Goal: Use online tool/utility: Utilize a website feature to perform a specific function

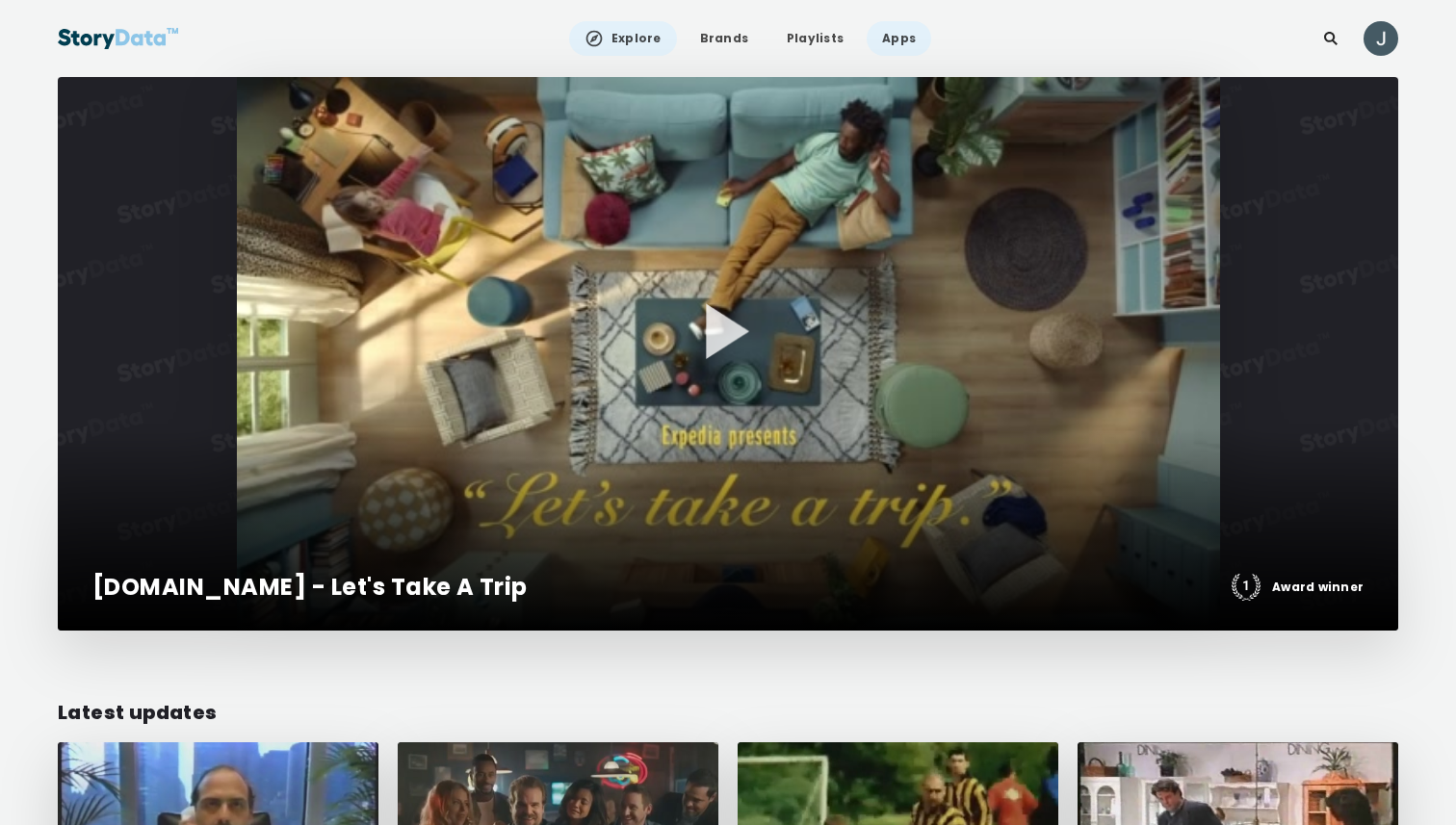
click at [893, 39] on link "Apps" at bounding box center [898, 38] width 64 height 35
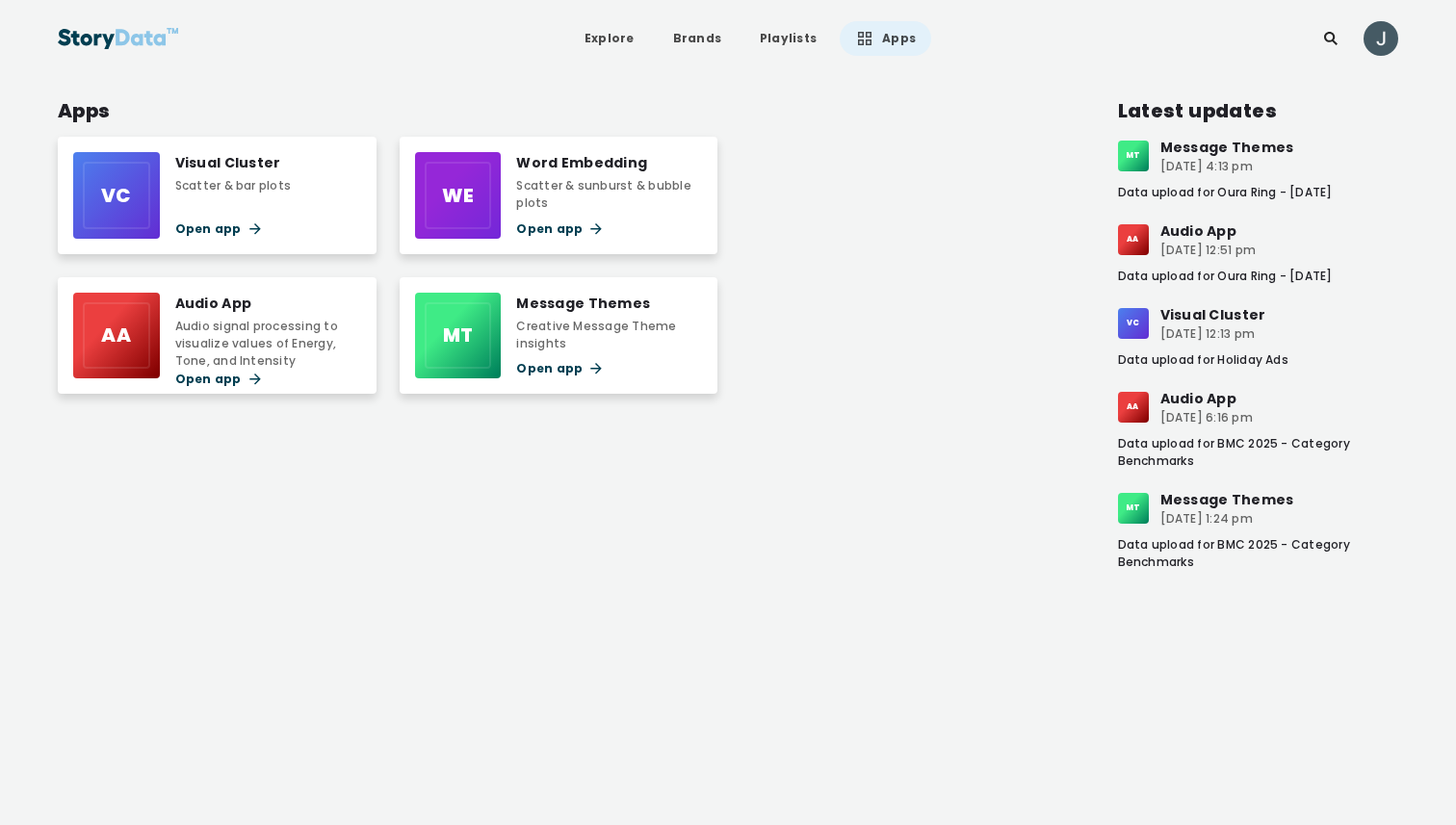
click at [189, 178] on div "Scatter & bar plots" at bounding box center [234, 186] width 117 height 18
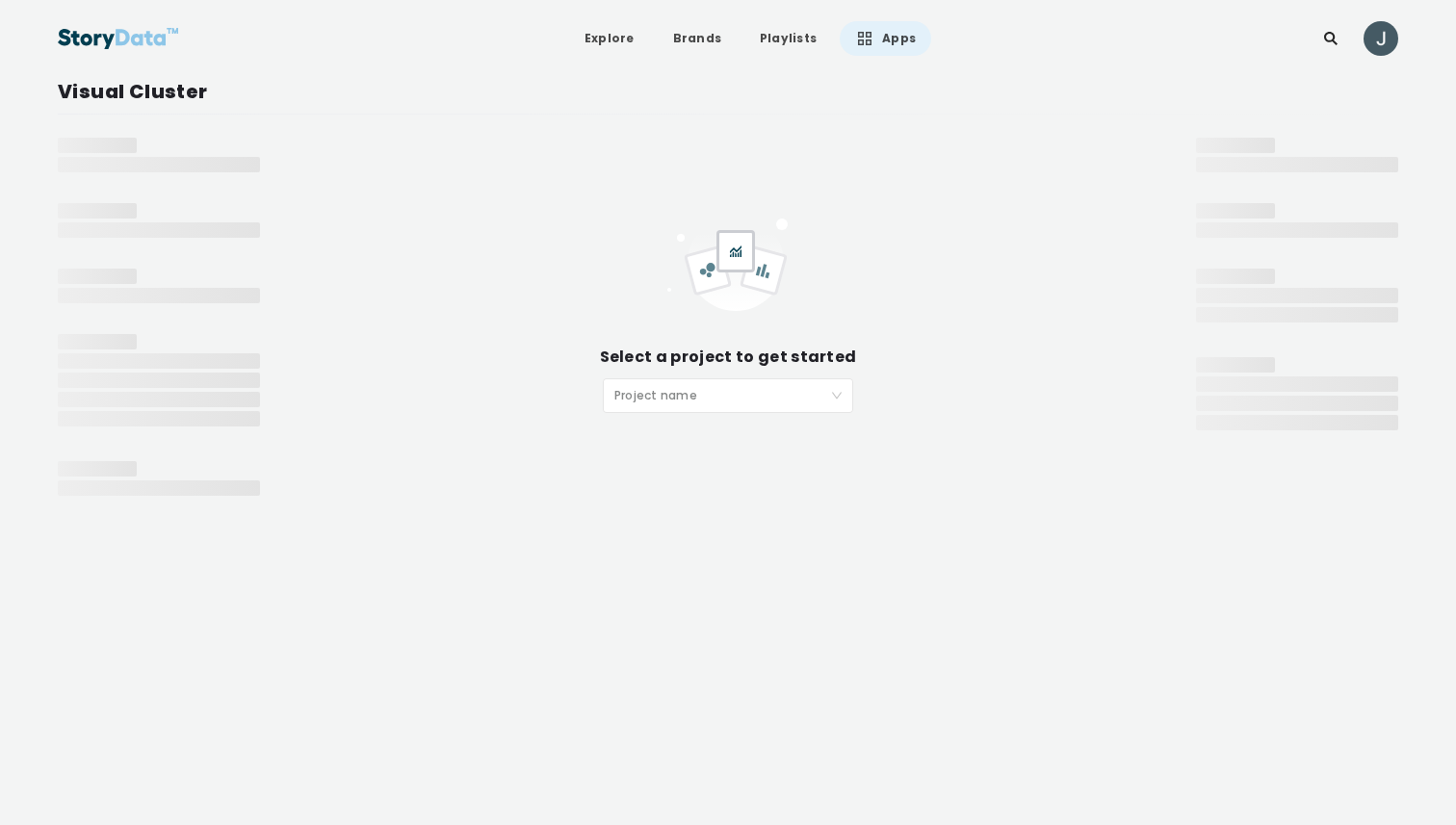
click at [842, 388] on div "Project name" at bounding box center [728, 395] width 251 height 35
click at [944, 162] on div "Select a project to get started Project name" at bounding box center [727, 317] width 859 height 359
click at [730, 401] on input "search" at bounding box center [721, 393] width 214 height 29
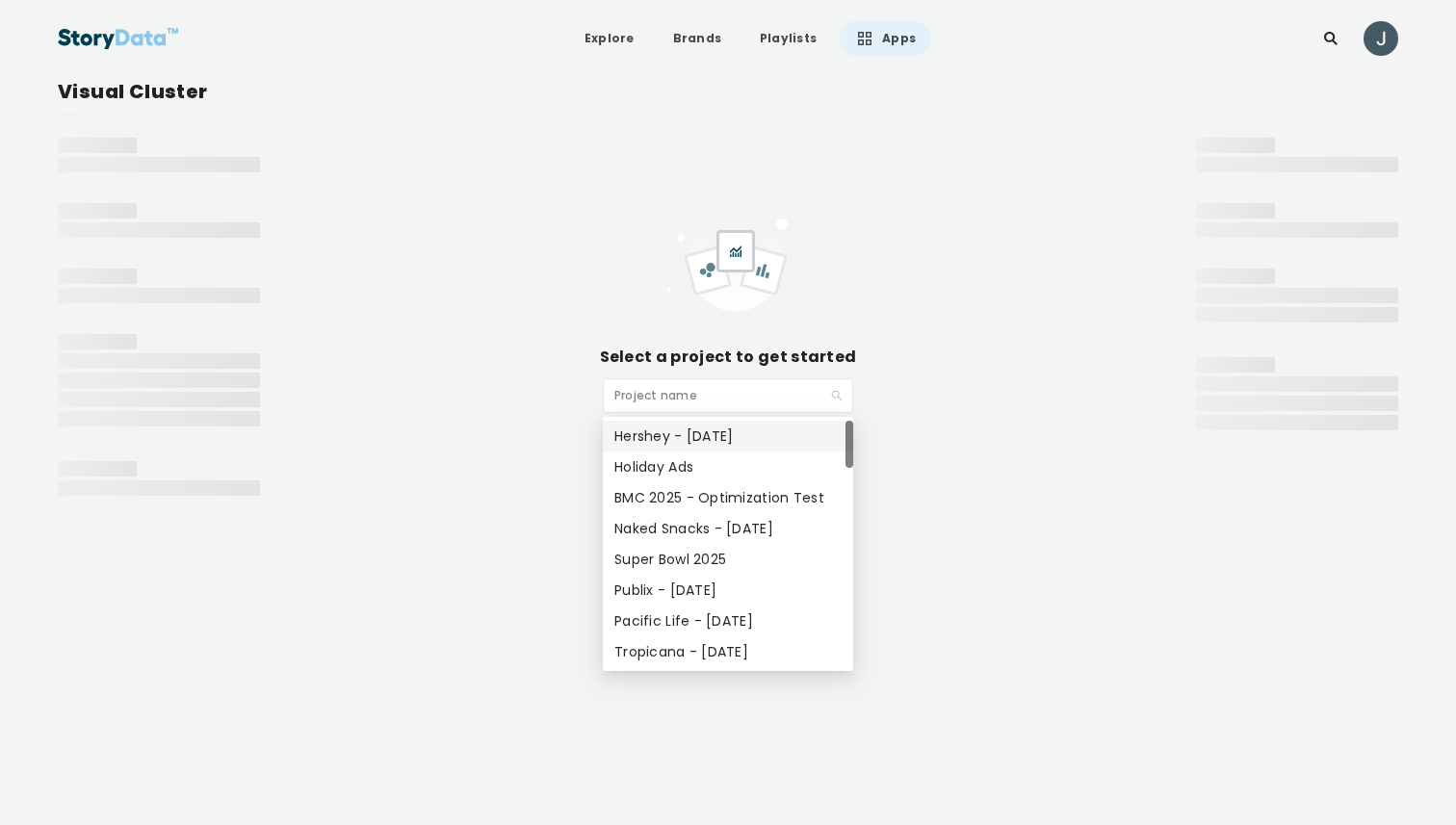
click at [656, 398] on input "search" at bounding box center [721, 393] width 214 height 29
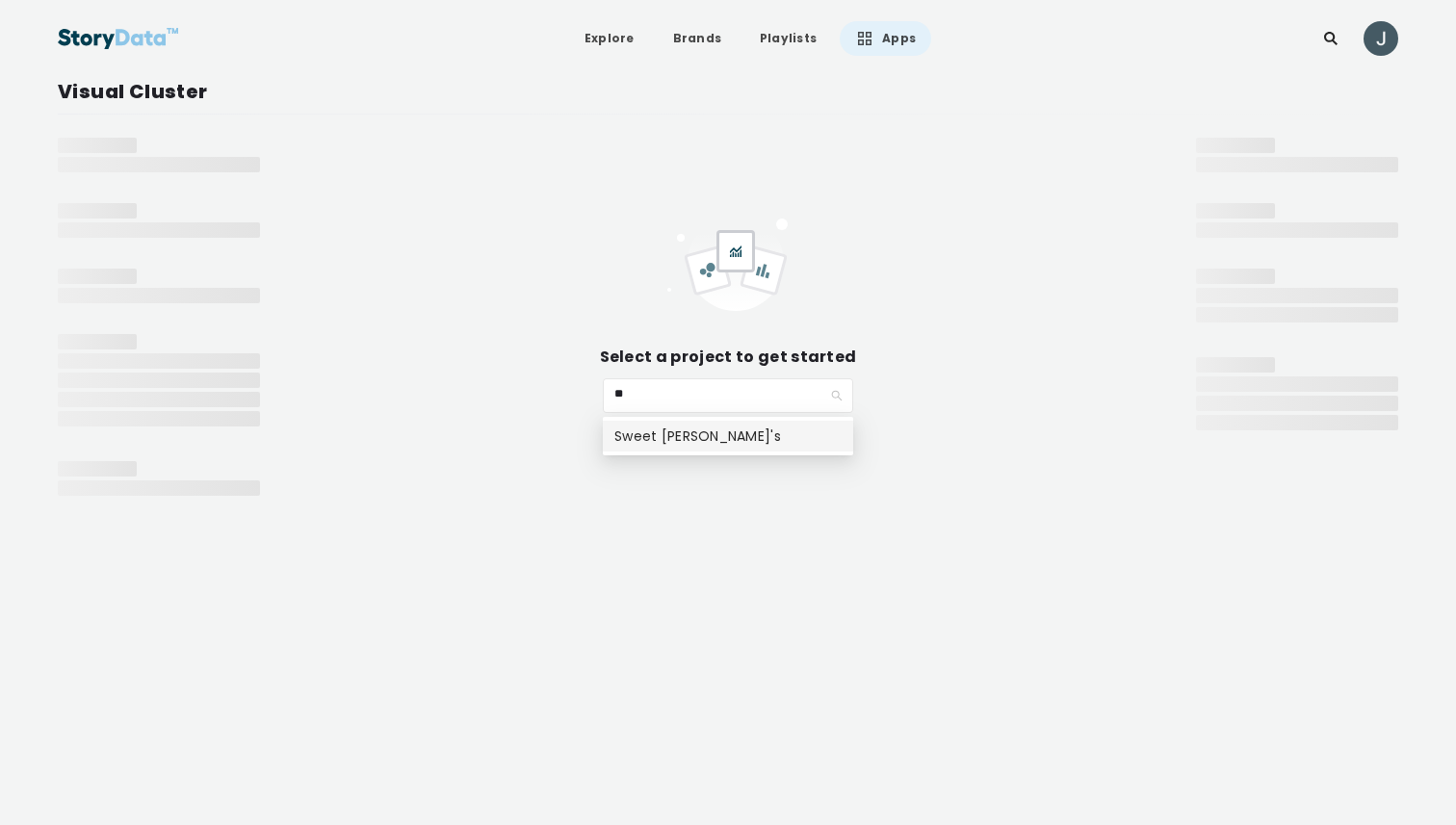
type input "*"
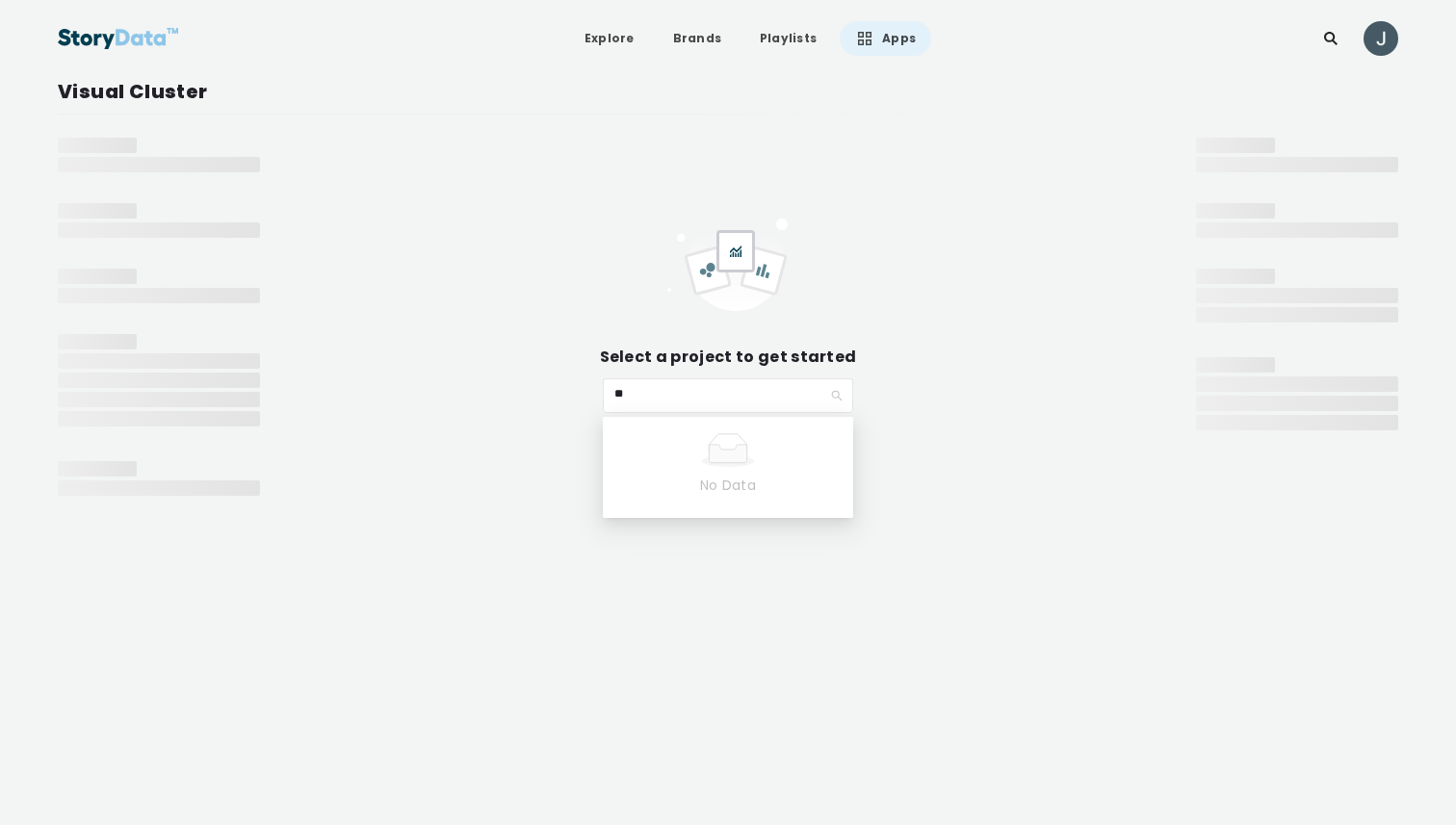
type input "*"
